Goal: Transaction & Acquisition: Book appointment/travel/reservation

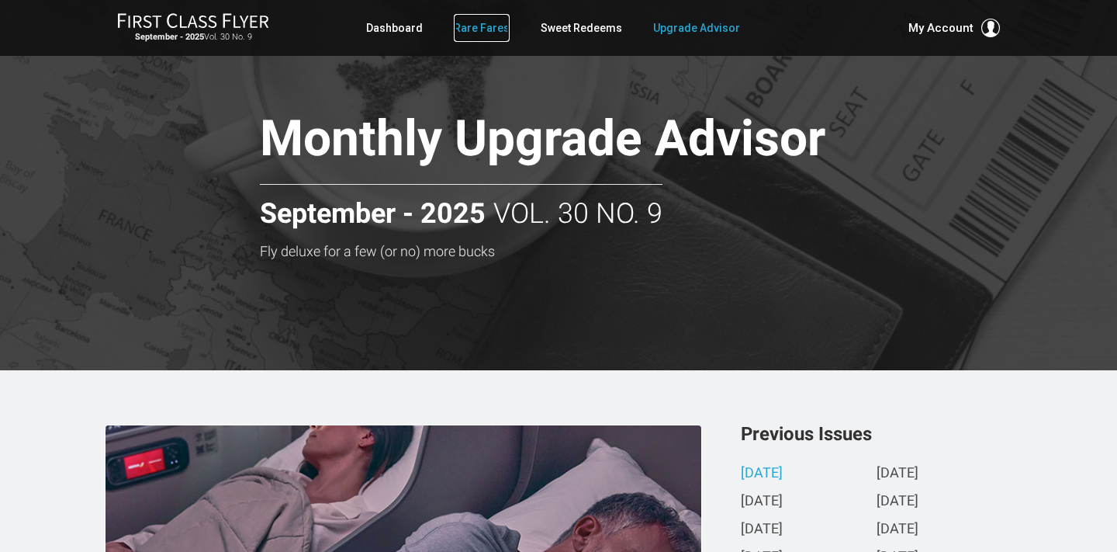
click at [483, 22] on link "Rare Fares" at bounding box center [482, 28] width 56 height 28
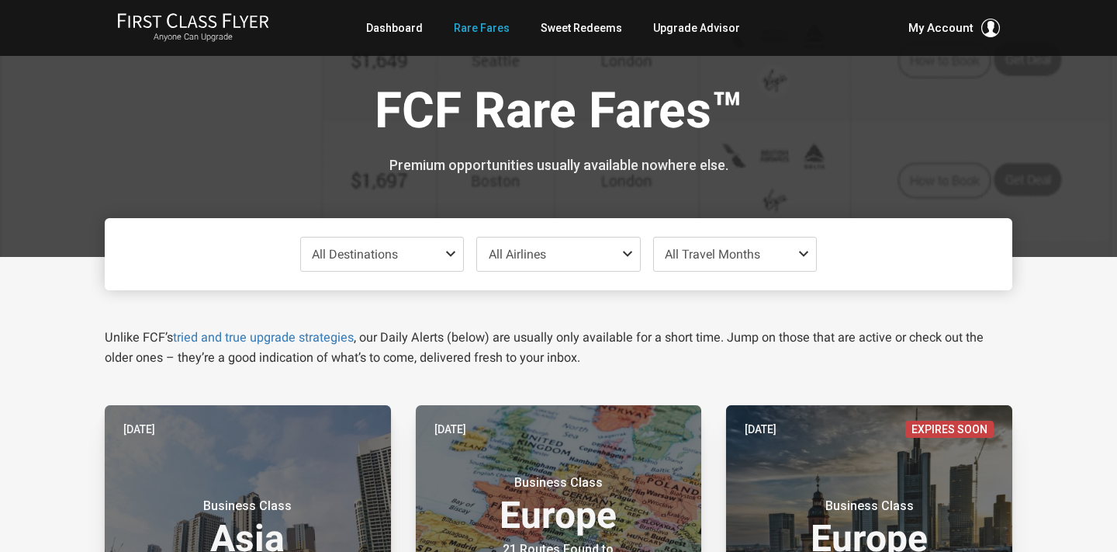
scroll to position [43, 0]
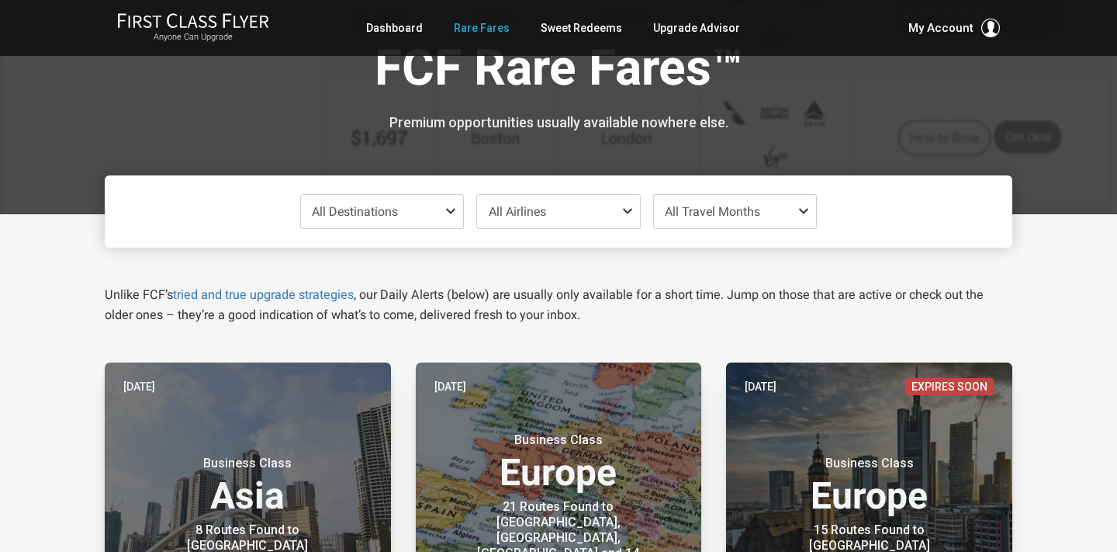
click at [758, 199] on span "All Travel Months" at bounding box center [735, 211] width 163 height 33
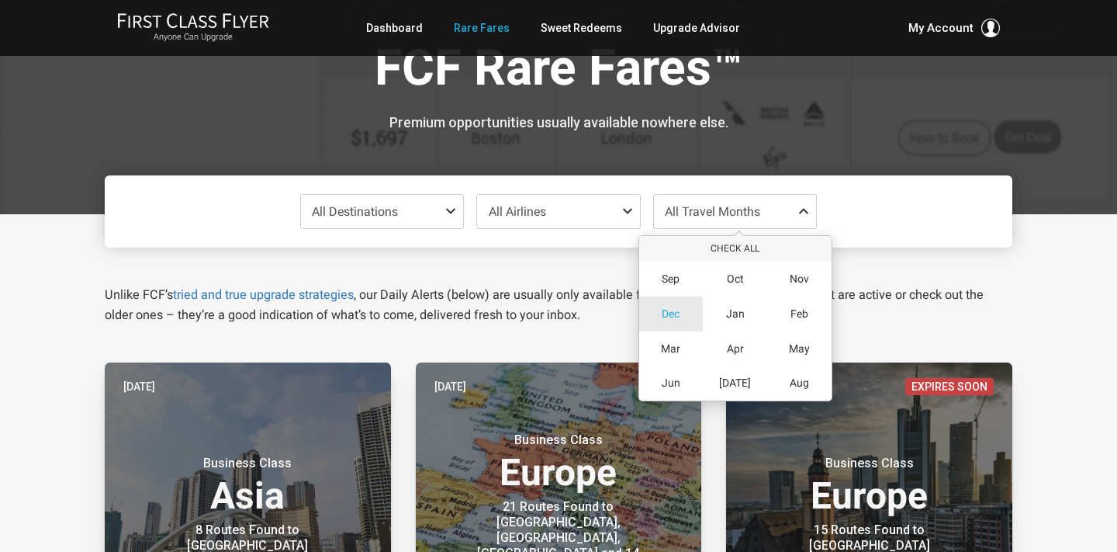
click at [675, 320] on span "Dec" at bounding box center [671, 313] width 18 height 13
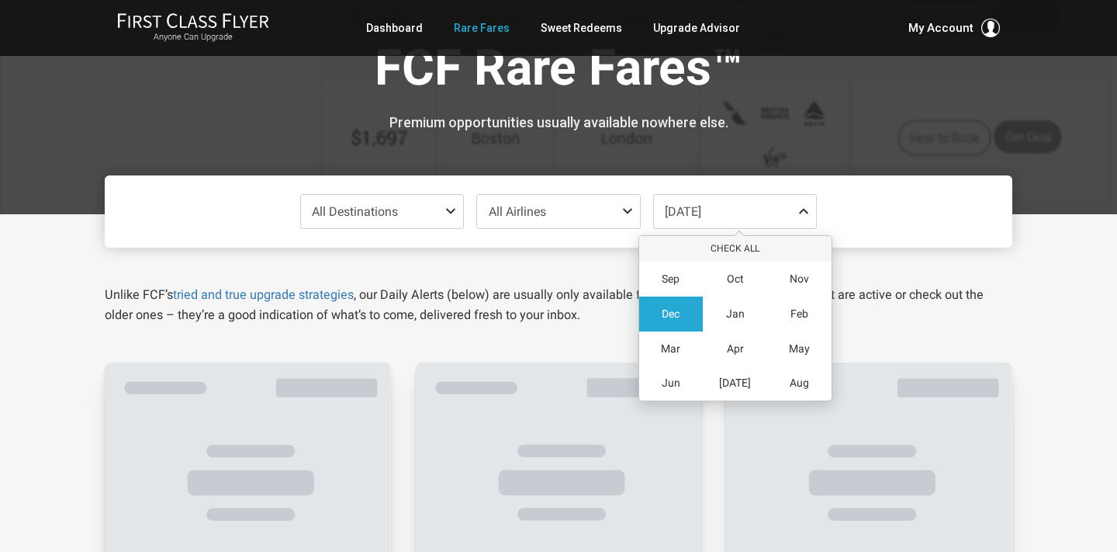
click at [935, 321] on p "Unlike FCF’s tried and true upgrade strategies , our Daily Alerts (below) are u…" at bounding box center [559, 305] width 908 height 40
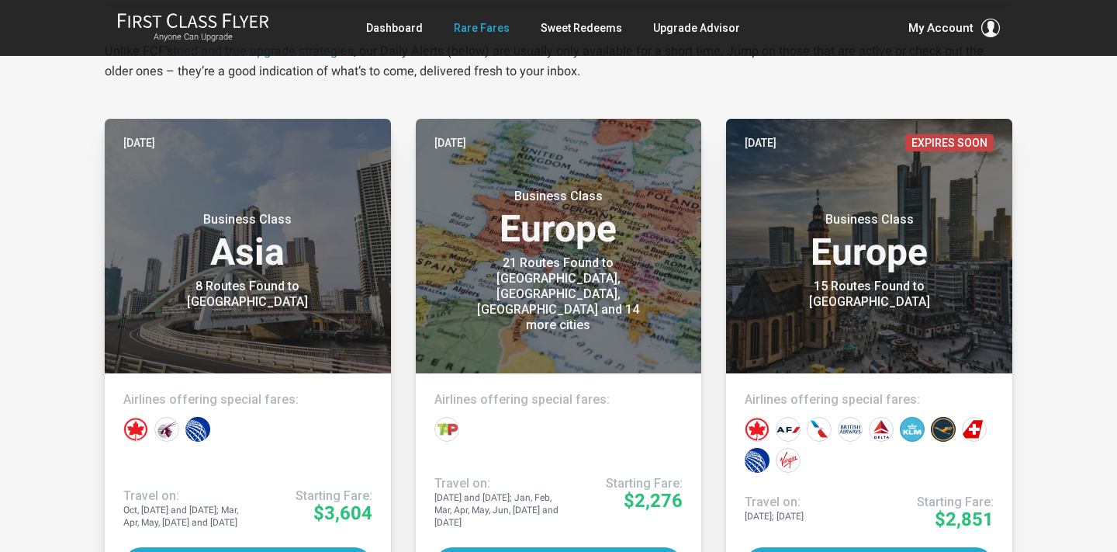
scroll to position [287, 0]
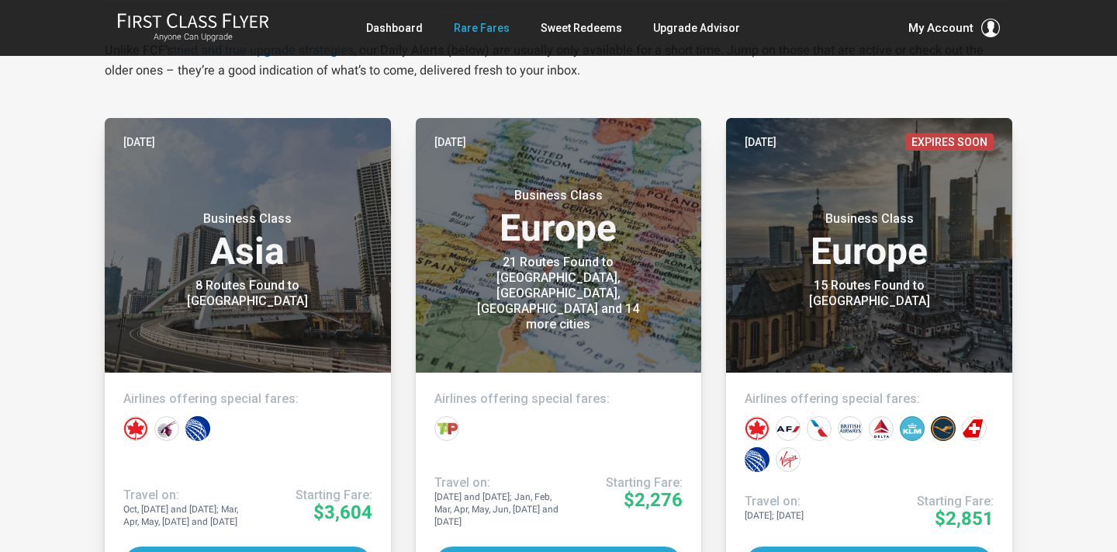
click at [404, 341] on article "Two days ago Business Class Europe 21 Routes Found to Berlin, Frankfurt, Munich…" at bounding box center [559, 359] width 311 height 483
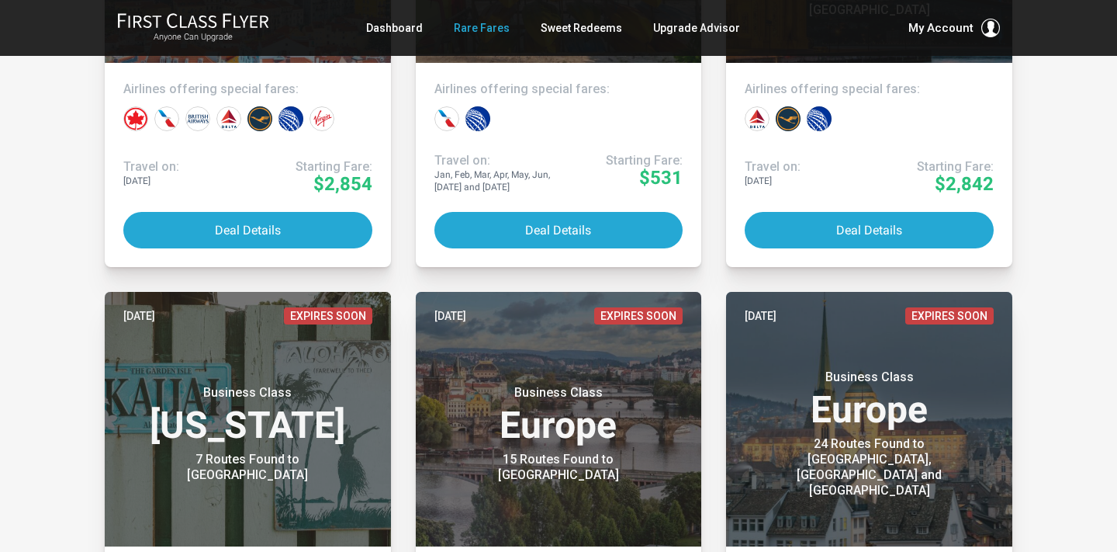
scroll to position [4170, 0]
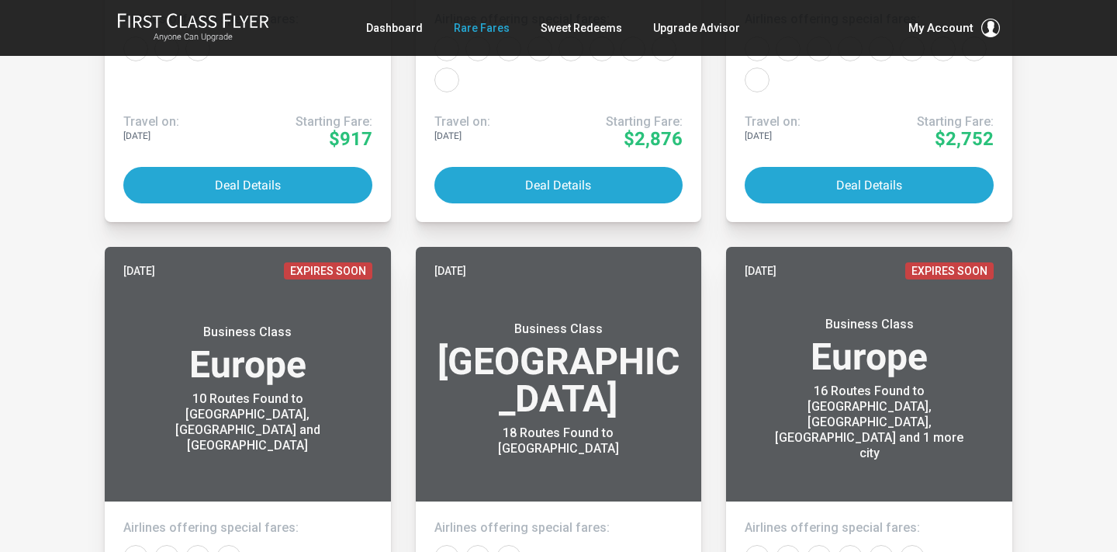
scroll to position [5755, 0]
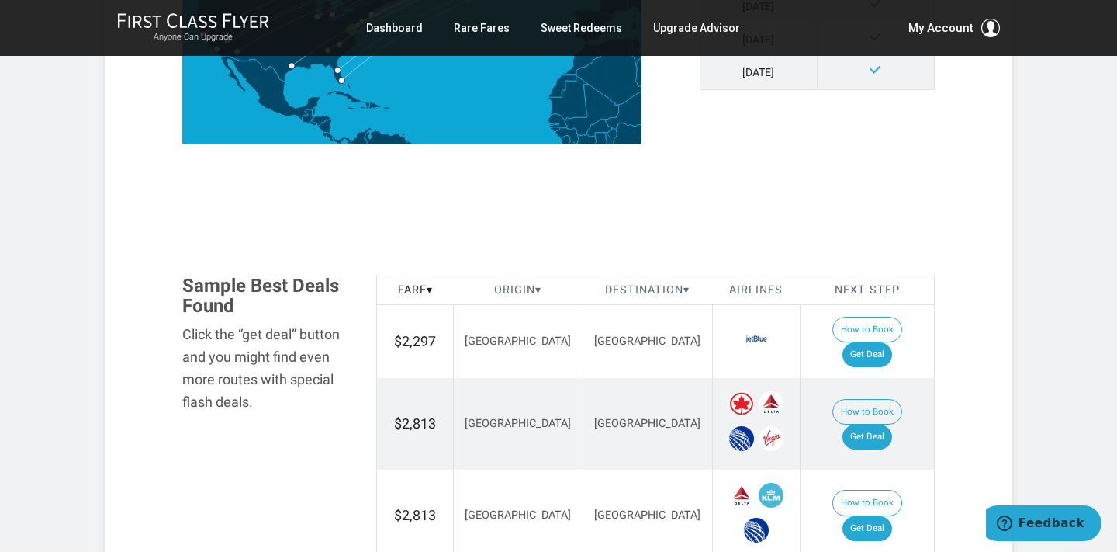
scroll to position [733, 0]
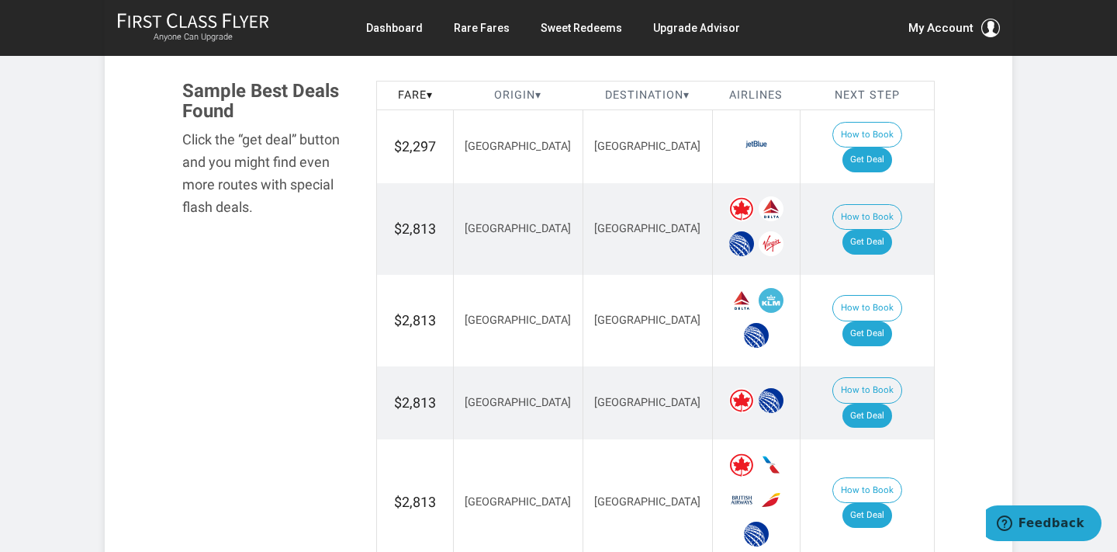
scroll to position [878, 0]
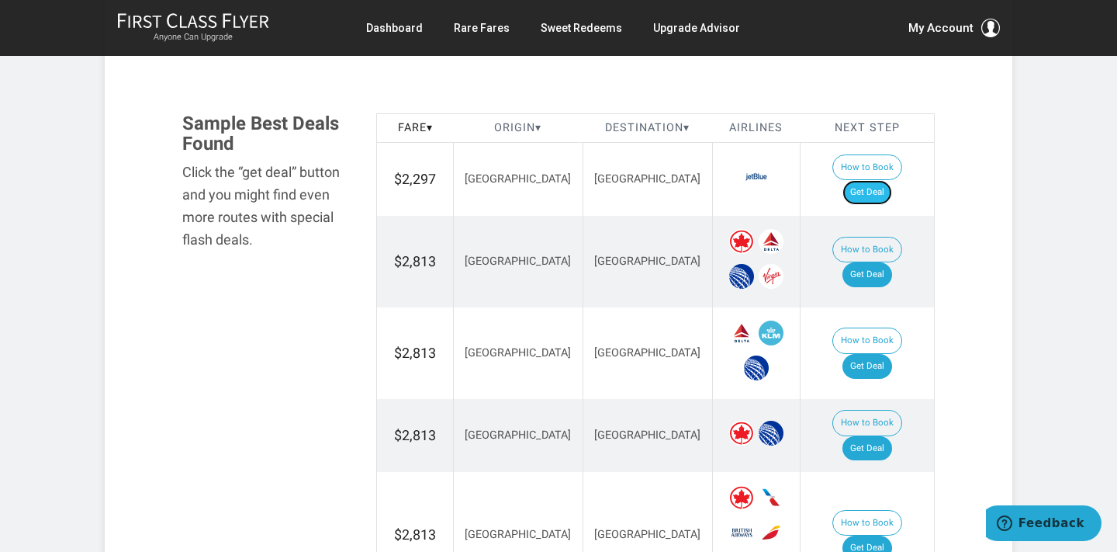
click at [883, 180] on link "Get Deal" at bounding box center [868, 192] width 50 height 25
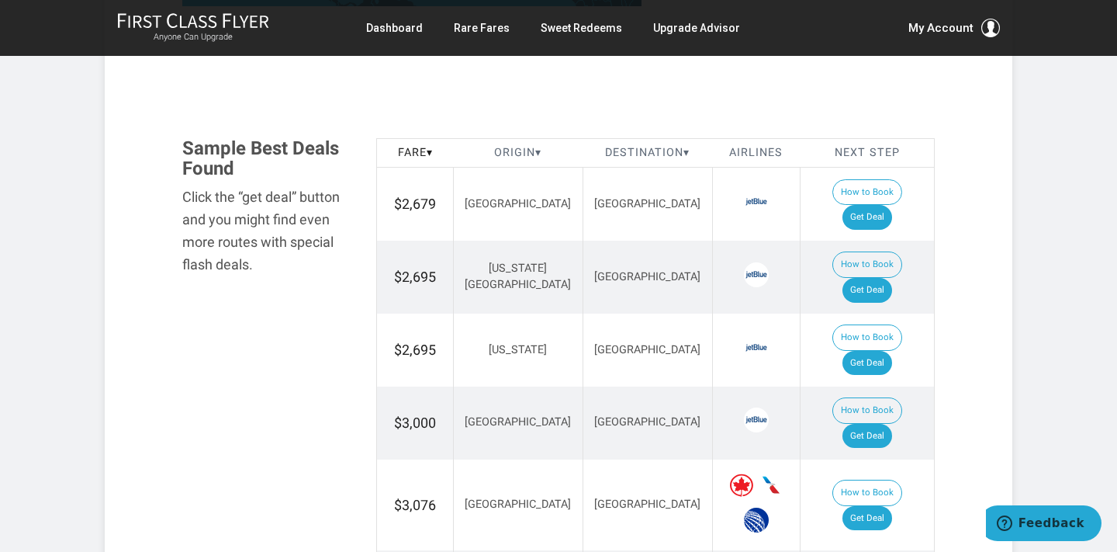
scroll to position [895, 0]
click at [800, 139] on th "Next Step" at bounding box center [867, 153] width 134 height 29
click at [979, 166] on section "Flash Deal Summary Sample Savings : [GEOGRAPHIC_DATA] to [GEOGRAPHIC_DATA] goes…" at bounding box center [559, 436] width 908 height 2037
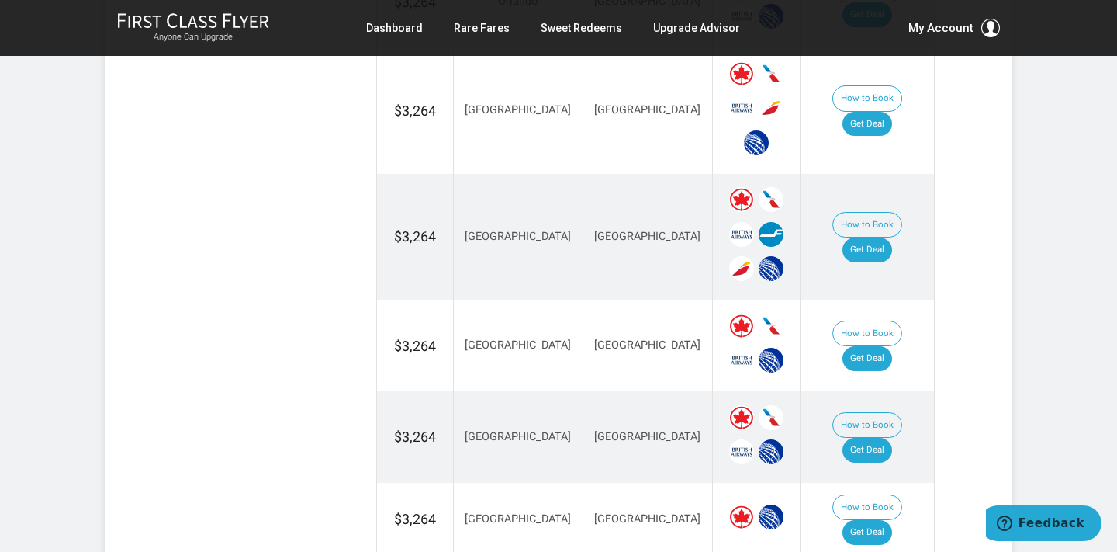
scroll to position [1495, 0]
